Goal: Task Accomplishment & Management: Use online tool/utility

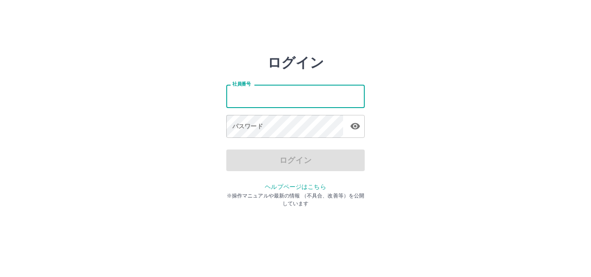
click at [236, 100] on input "社員番号" at bounding box center [295, 96] width 138 height 23
type input "*******"
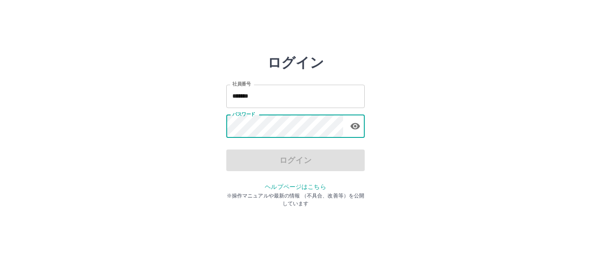
click at [358, 129] on icon "button" at bounding box center [355, 126] width 10 height 10
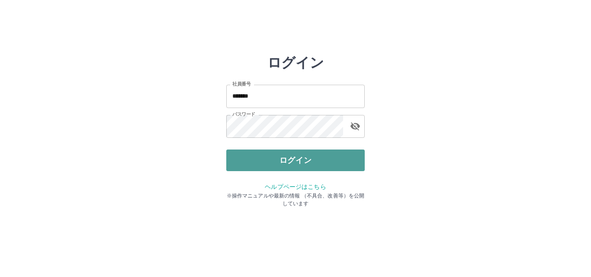
click at [317, 166] on button "ログイン" at bounding box center [295, 161] width 138 height 22
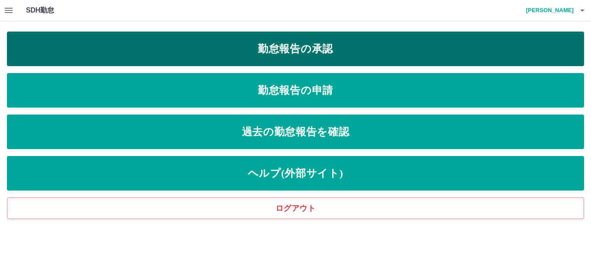
click at [312, 55] on link "勤怠報告の承認" at bounding box center [295, 49] width 577 height 35
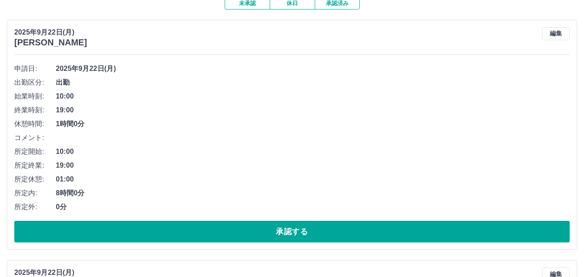
scroll to position [87, 0]
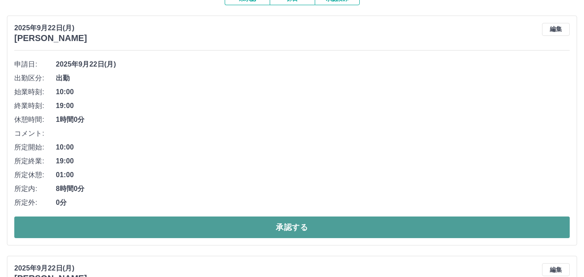
click at [173, 231] on button "承認する" at bounding box center [291, 228] width 555 height 22
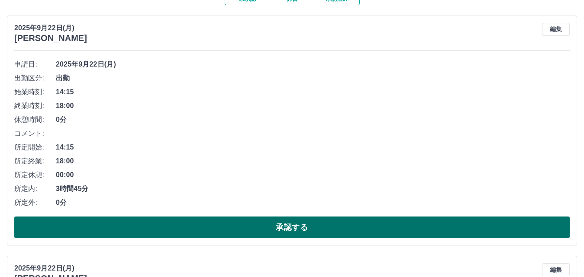
click at [173, 230] on button "承認する" at bounding box center [291, 228] width 555 height 22
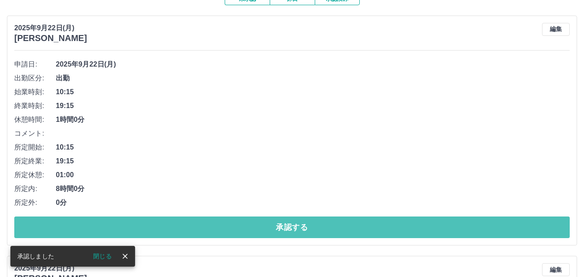
click at [172, 229] on button "承認する" at bounding box center [291, 228] width 555 height 22
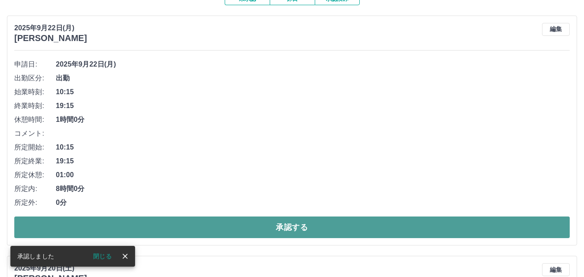
click at [170, 230] on button "承認する" at bounding box center [291, 228] width 555 height 22
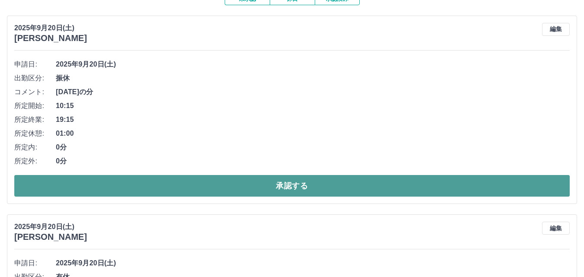
click at [354, 182] on button "承認する" at bounding box center [291, 186] width 555 height 22
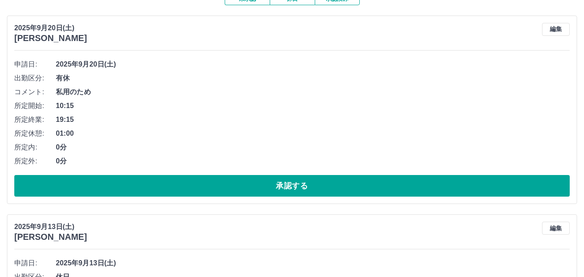
click at [354, 182] on button "承認する" at bounding box center [291, 186] width 555 height 22
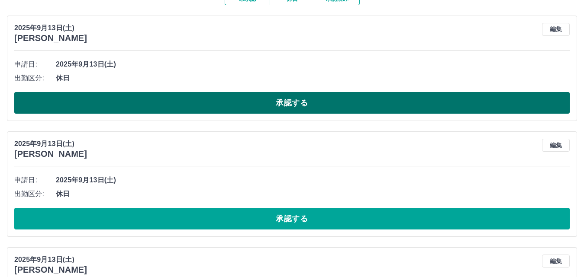
click at [351, 108] on button "承認する" at bounding box center [291, 103] width 555 height 22
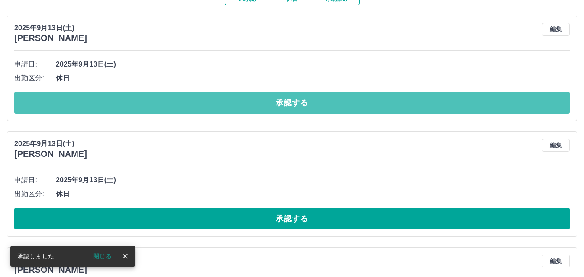
click at [351, 108] on button "承認する" at bounding box center [291, 103] width 555 height 22
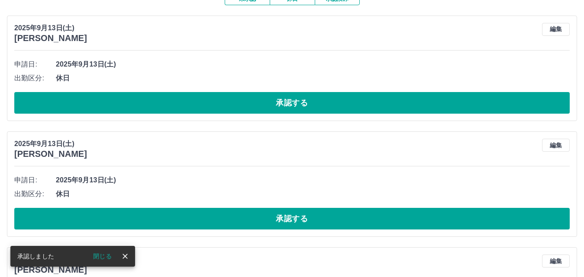
click at [351, 108] on button "承認する" at bounding box center [291, 103] width 555 height 22
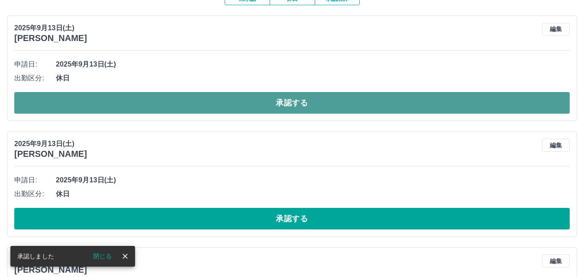
click at [351, 108] on button "承認する" at bounding box center [291, 103] width 555 height 22
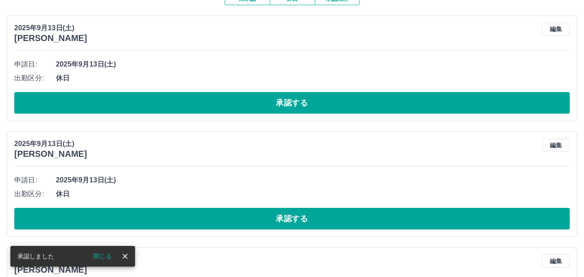
click at [351, 108] on button "承認する" at bounding box center [291, 103] width 555 height 22
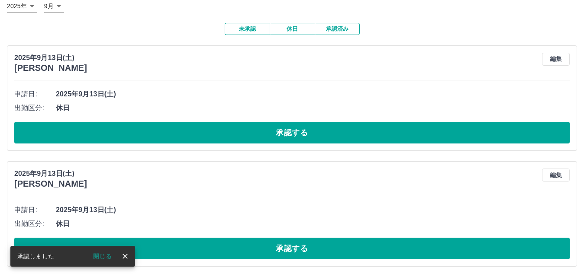
scroll to position [58, 0]
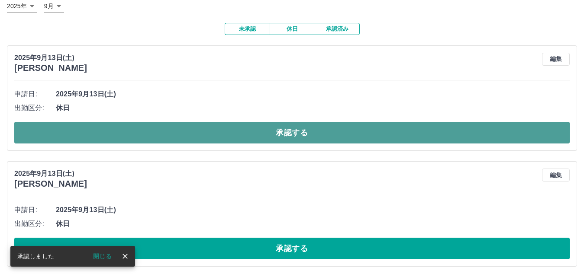
click at [355, 137] on button "承認する" at bounding box center [291, 133] width 555 height 22
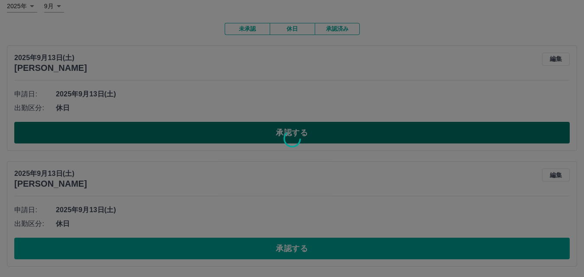
scroll to position [0, 0]
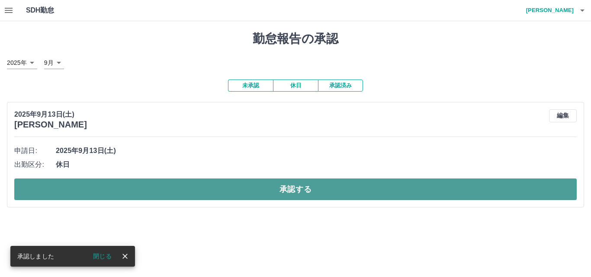
click at [359, 198] on button "承認する" at bounding box center [295, 190] width 563 height 22
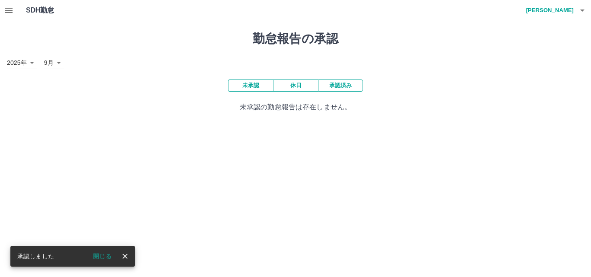
click at [344, 86] on button "承認済み" at bounding box center [340, 86] width 45 height 12
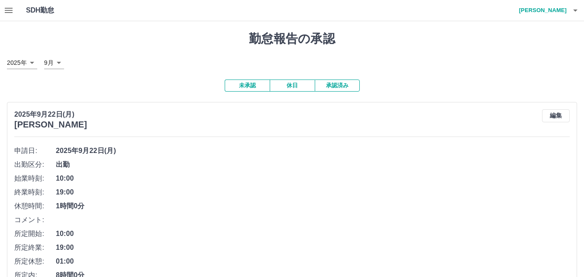
click at [349, 86] on button "承認済み" at bounding box center [337, 86] width 45 height 12
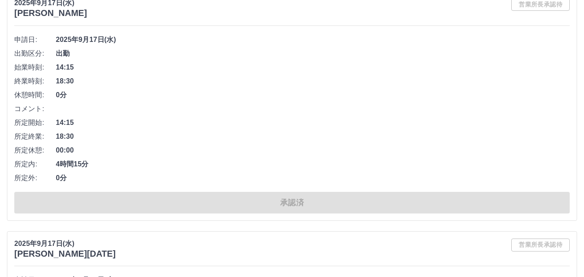
scroll to position [5254, 0]
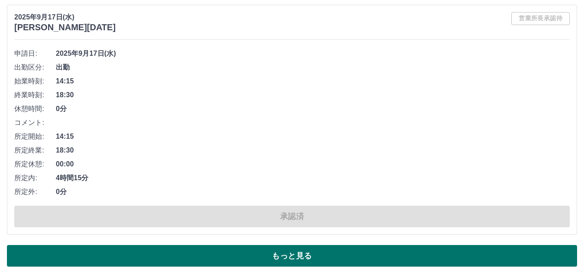
click at [406, 258] on button "もっと見る" at bounding box center [292, 256] width 570 height 22
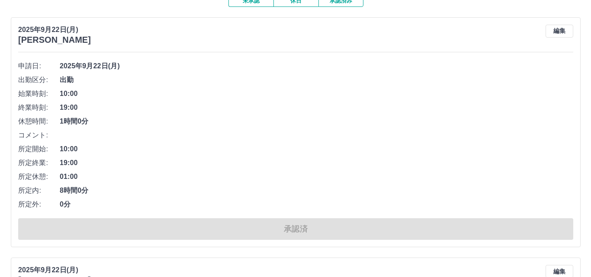
scroll to position [0, 0]
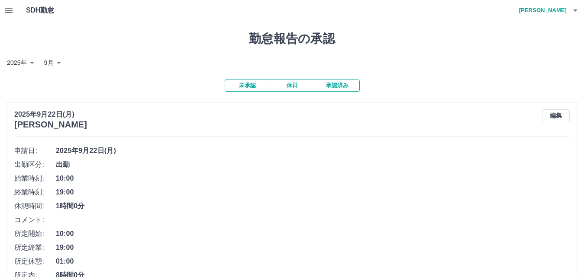
click at [578, 15] on icon "button" at bounding box center [575, 10] width 10 height 10
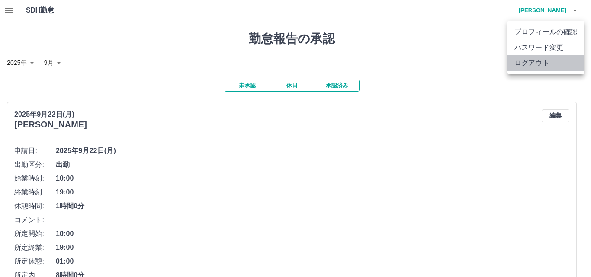
click at [541, 62] on li "ログアウト" at bounding box center [546, 63] width 77 height 16
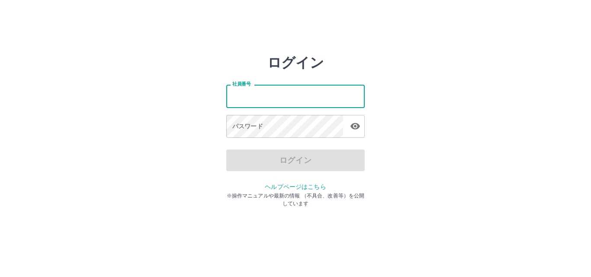
click at [270, 99] on input "社員番号" at bounding box center [295, 96] width 138 height 23
type input "*******"
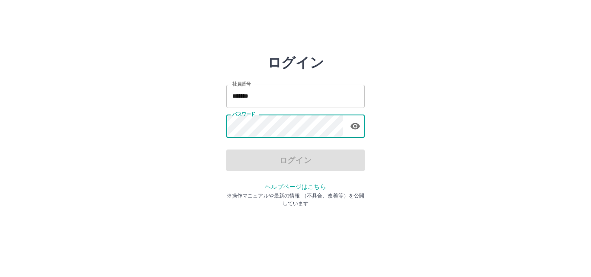
click at [354, 129] on icon "button" at bounding box center [356, 126] width 10 height 6
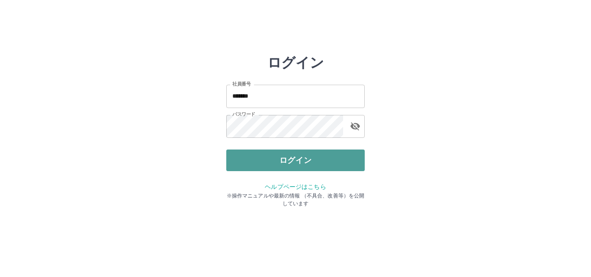
click at [295, 159] on button "ログイン" at bounding box center [295, 161] width 138 height 22
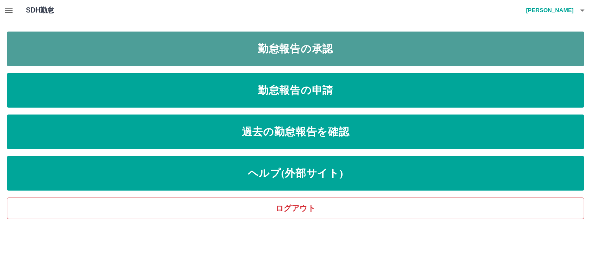
click at [343, 54] on link "勤怠報告の承認" at bounding box center [295, 49] width 577 height 35
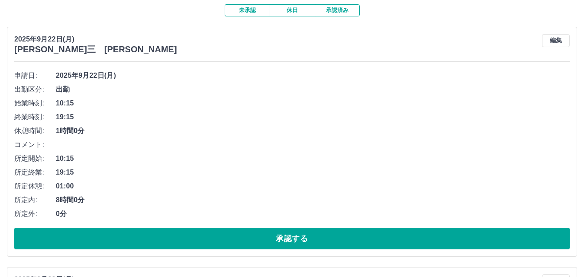
scroll to position [87, 0]
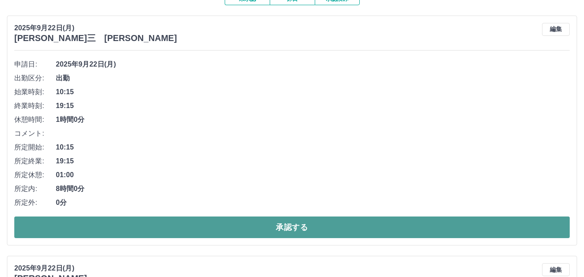
click at [275, 231] on button "承認する" at bounding box center [291, 228] width 555 height 22
click at [274, 229] on button "承認する" at bounding box center [291, 228] width 555 height 22
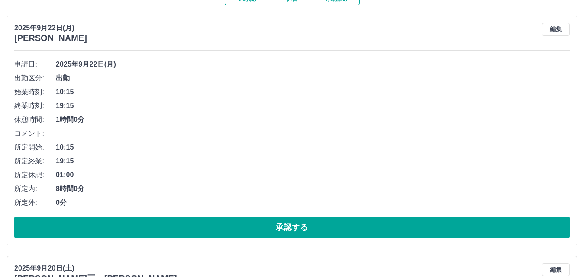
click at [274, 229] on button "承認する" at bounding box center [291, 228] width 555 height 22
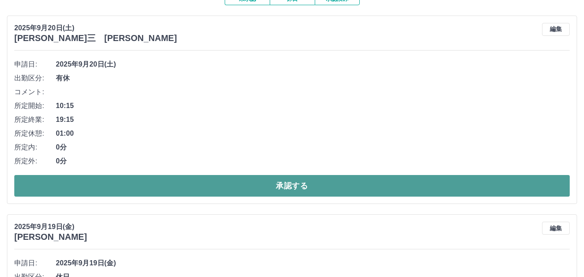
click at [265, 192] on button "承認する" at bounding box center [291, 186] width 555 height 22
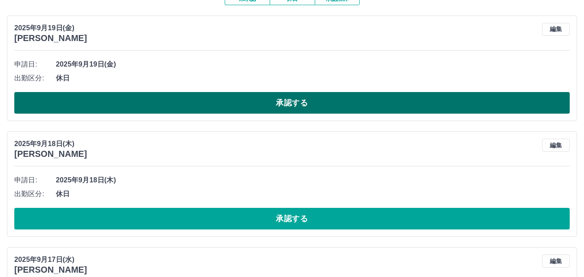
click at [245, 107] on button "承認する" at bounding box center [291, 103] width 555 height 22
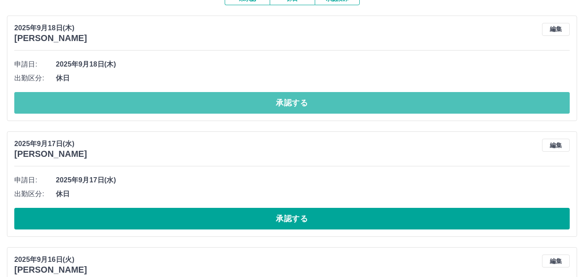
click at [245, 107] on button "承認する" at bounding box center [291, 103] width 555 height 22
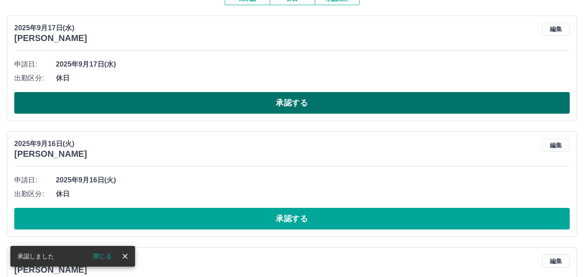
click at [246, 108] on button "承認する" at bounding box center [291, 103] width 555 height 22
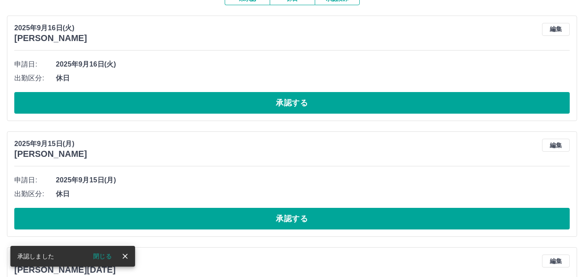
click at [246, 108] on button "承認する" at bounding box center [291, 103] width 555 height 22
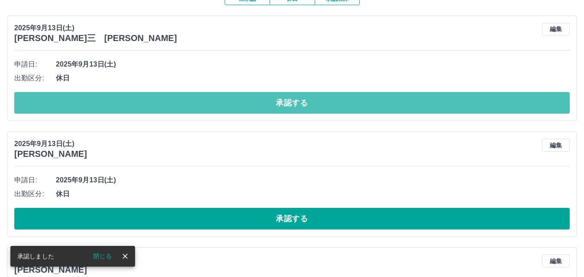
click at [246, 108] on button "承認する" at bounding box center [291, 103] width 555 height 22
click at [259, 108] on button "承認する" at bounding box center [291, 103] width 555 height 22
click at [255, 109] on button "承認する" at bounding box center [291, 103] width 555 height 22
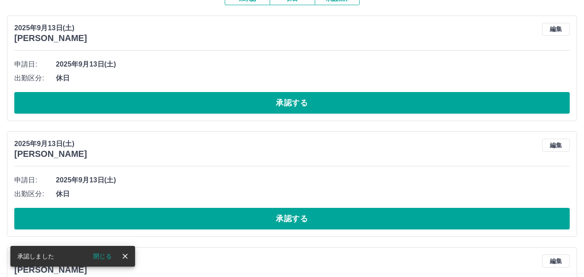
click at [255, 109] on button "承認する" at bounding box center [291, 103] width 555 height 22
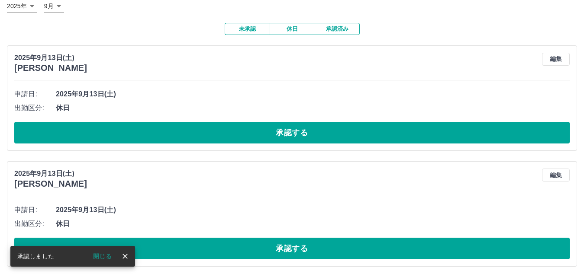
scroll to position [58, 0]
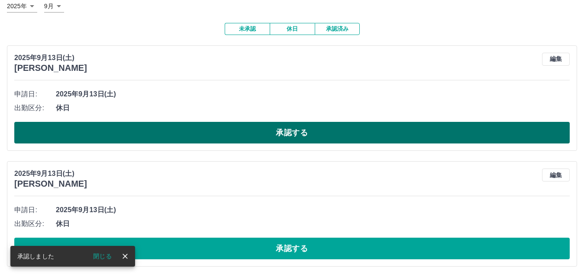
click at [256, 137] on button "承認する" at bounding box center [291, 133] width 555 height 22
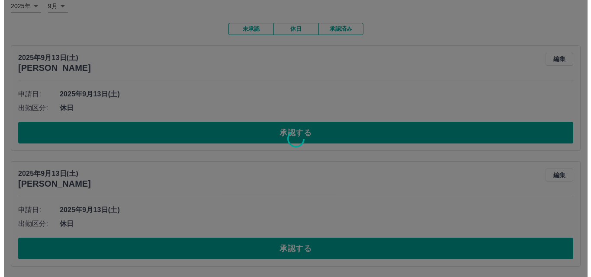
scroll to position [0, 0]
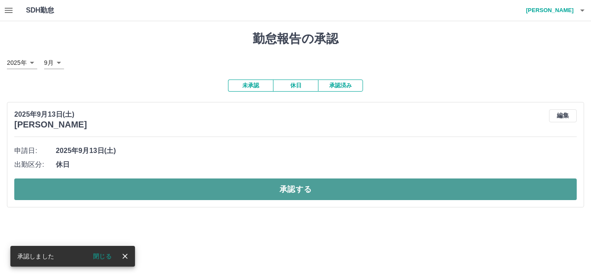
click at [245, 188] on button "承認する" at bounding box center [295, 190] width 563 height 22
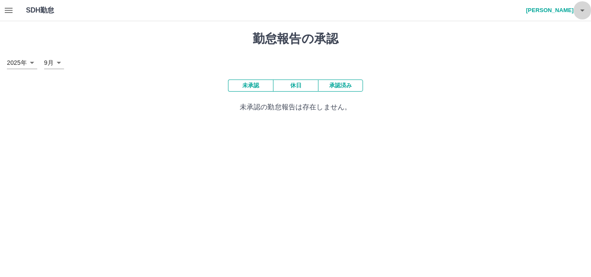
click at [581, 15] on icon "button" at bounding box center [582, 10] width 10 height 10
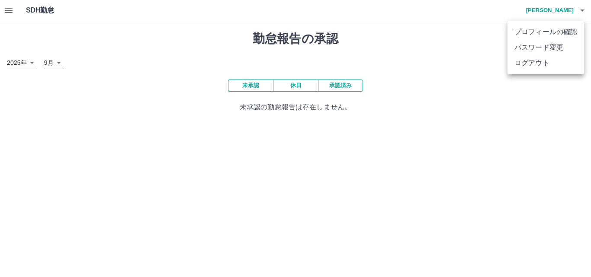
click at [540, 63] on li "ログアウト" at bounding box center [546, 63] width 77 height 16
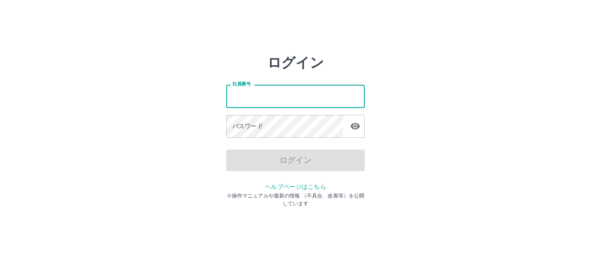
click at [258, 100] on input "社員番号" at bounding box center [295, 96] width 138 height 23
type input "*******"
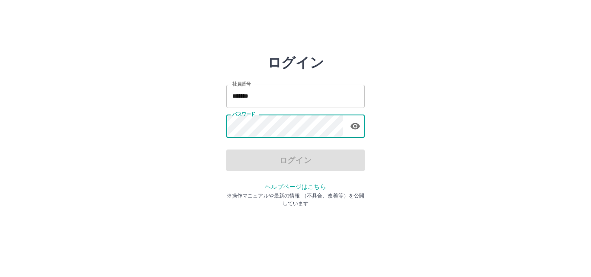
click at [357, 127] on icon "button" at bounding box center [355, 126] width 10 height 10
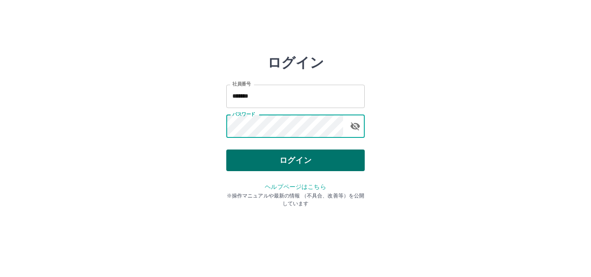
click at [340, 165] on button "ログイン" at bounding box center [295, 161] width 138 height 22
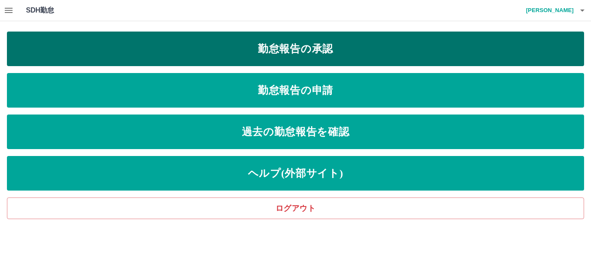
click at [374, 57] on link "勤怠報告の承認" at bounding box center [295, 49] width 577 height 35
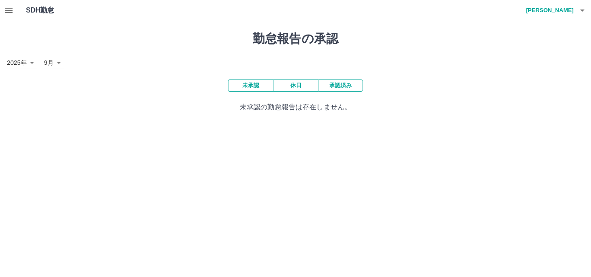
click at [347, 90] on button "承認済み" at bounding box center [340, 86] width 45 height 12
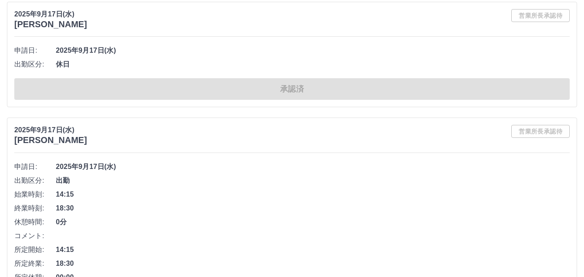
scroll to position [5254, 0]
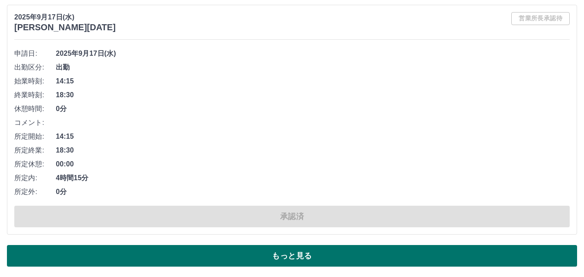
click at [398, 251] on button "もっと見る" at bounding box center [292, 256] width 570 height 22
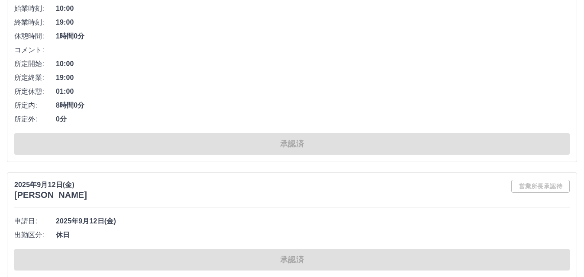
scroll to position [9860, 0]
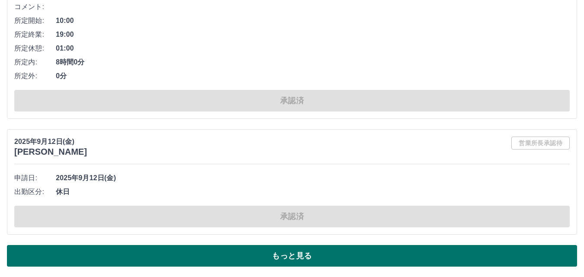
click at [529, 258] on button "もっと見る" at bounding box center [292, 256] width 570 height 22
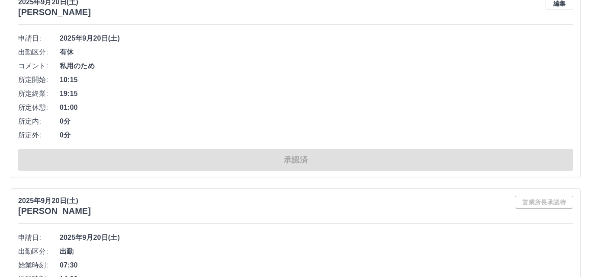
scroll to position [0, 0]
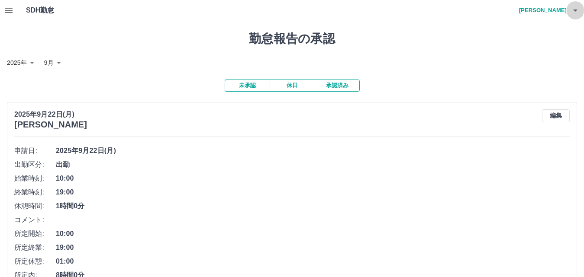
click at [577, 14] on icon "button" at bounding box center [575, 10] width 10 height 10
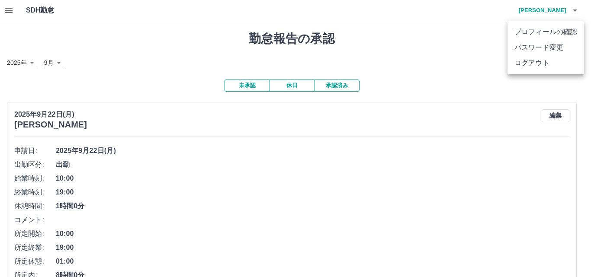
click at [543, 62] on li "ログアウト" at bounding box center [546, 63] width 77 height 16
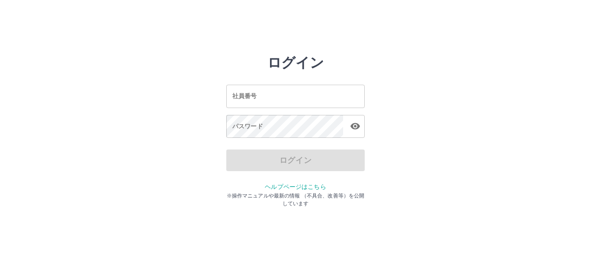
click at [270, 93] on input "社員番号" at bounding box center [295, 96] width 138 height 23
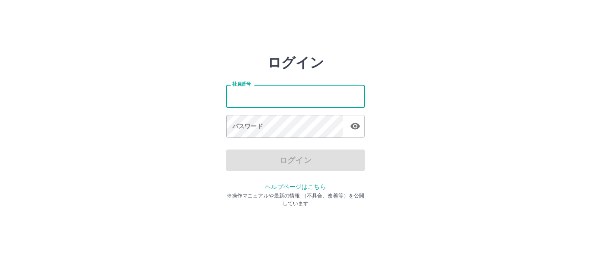
type input "*******"
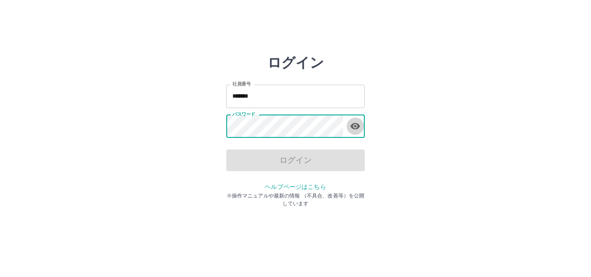
click at [354, 126] on icon "button" at bounding box center [356, 126] width 10 height 6
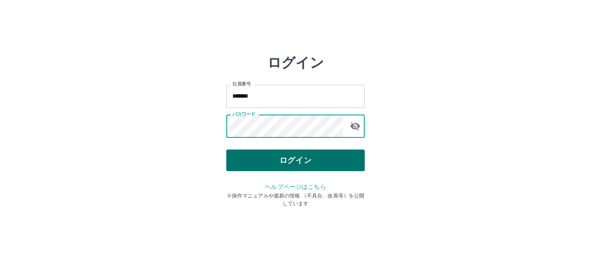
click at [355, 154] on button "ログイン" at bounding box center [295, 161] width 138 height 22
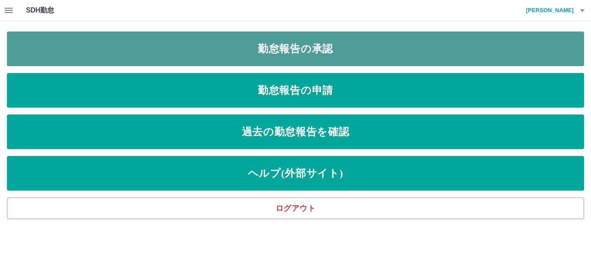
click at [356, 61] on link "勤怠報告の承認" at bounding box center [295, 49] width 577 height 35
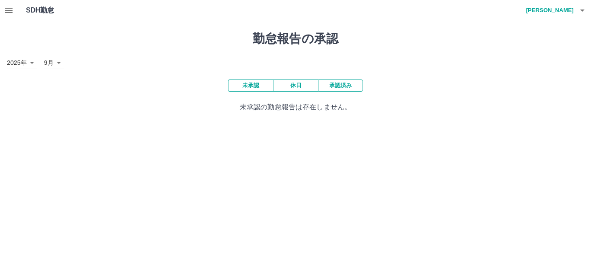
click at [347, 90] on button "承認済み" at bounding box center [340, 86] width 45 height 12
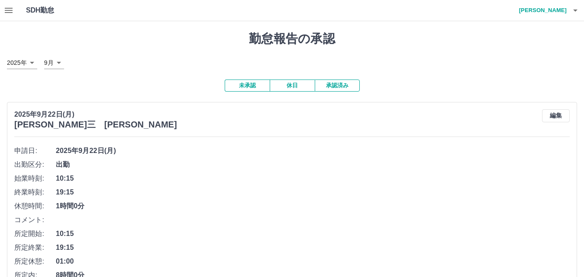
click at [240, 92] on button "未承認" at bounding box center [247, 86] width 45 height 12
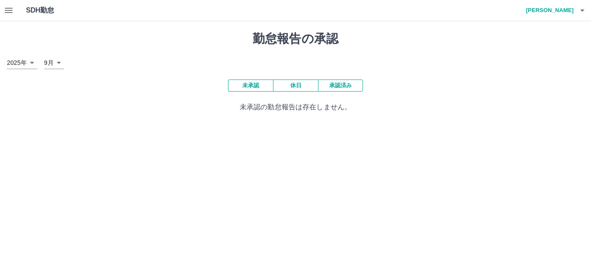
click at [582, 17] on button "button" at bounding box center [582, 10] width 17 height 21
click at [541, 61] on li "ログアウト" at bounding box center [546, 63] width 77 height 16
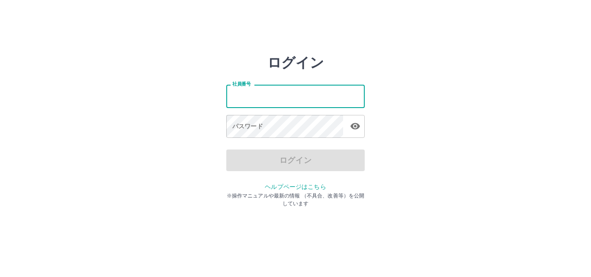
click at [240, 100] on input "社員番号" at bounding box center [295, 96] width 138 height 23
type input "*******"
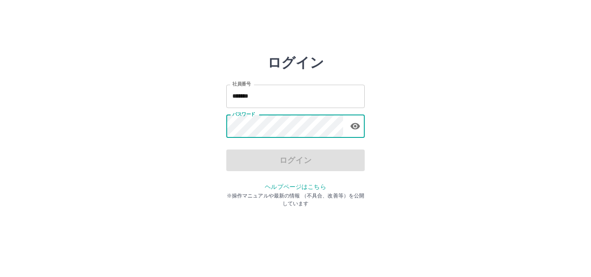
click at [355, 126] on icon "button" at bounding box center [356, 126] width 10 height 6
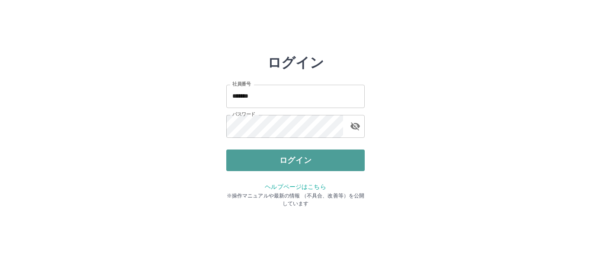
click at [335, 169] on button "ログイン" at bounding box center [295, 161] width 138 height 22
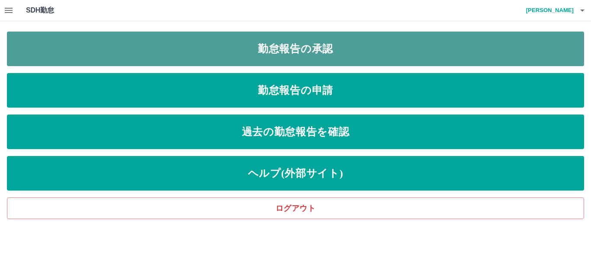
click at [351, 56] on link "勤怠報告の承認" at bounding box center [295, 49] width 577 height 35
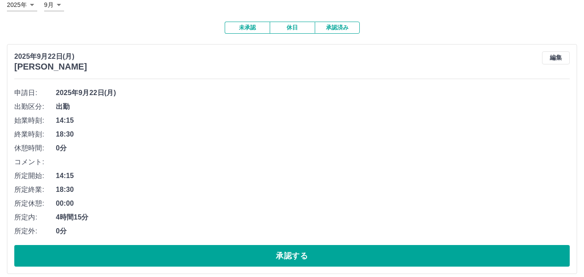
scroll to position [66, 0]
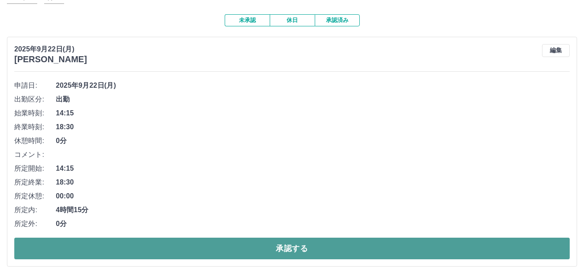
click at [240, 249] on button "承認する" at bounding box center [291, 249] width 555 height 22
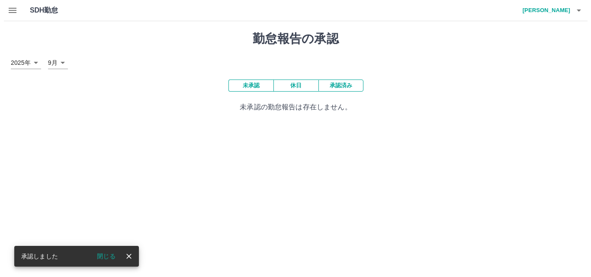
scroll to position [0, 0]
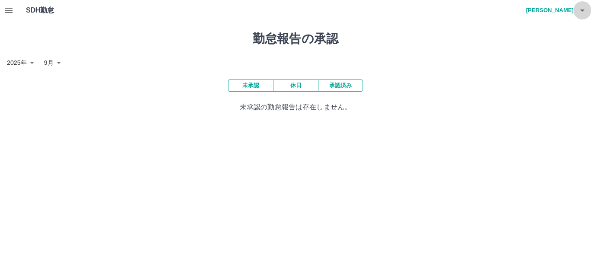
click at [588, 10] on button "button" at bounding box center [582, 10] width 17 height 21
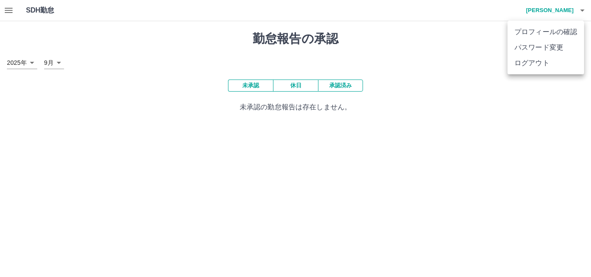
click at [546, 61] on li "ログアウト" at bounding box center [546, 63] width 77 height 16
